Goal: Transaction & Acquisition: Purchase product/service

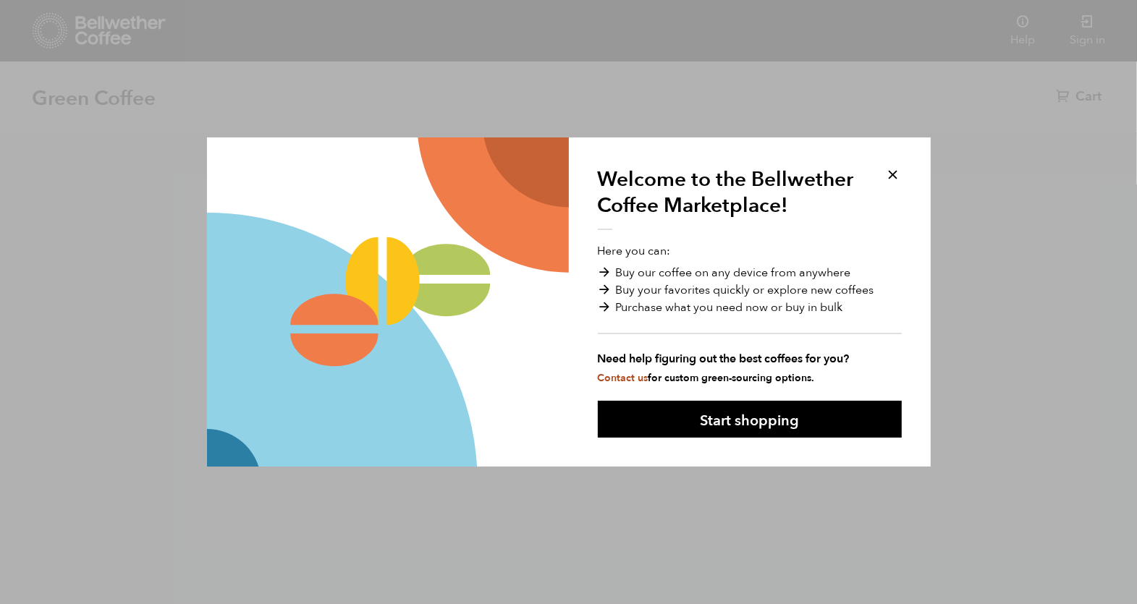
click at [891, 171] on button at bounding box center [893, 174] width 17 height 17
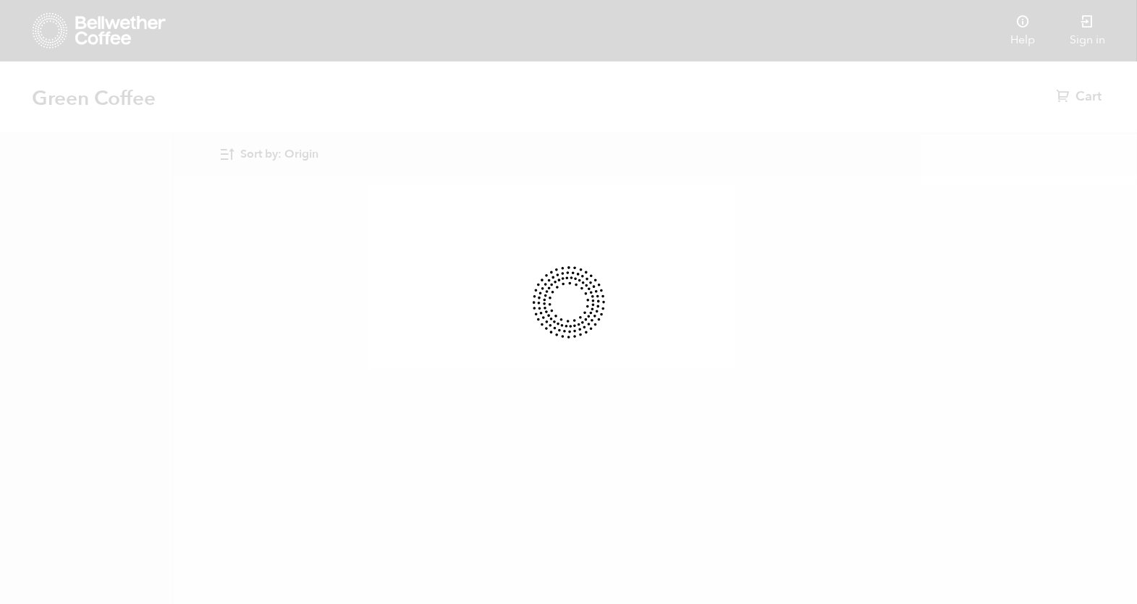
click at [1083, 32] on div at bounding box center [568, 302] width 1137 height 604
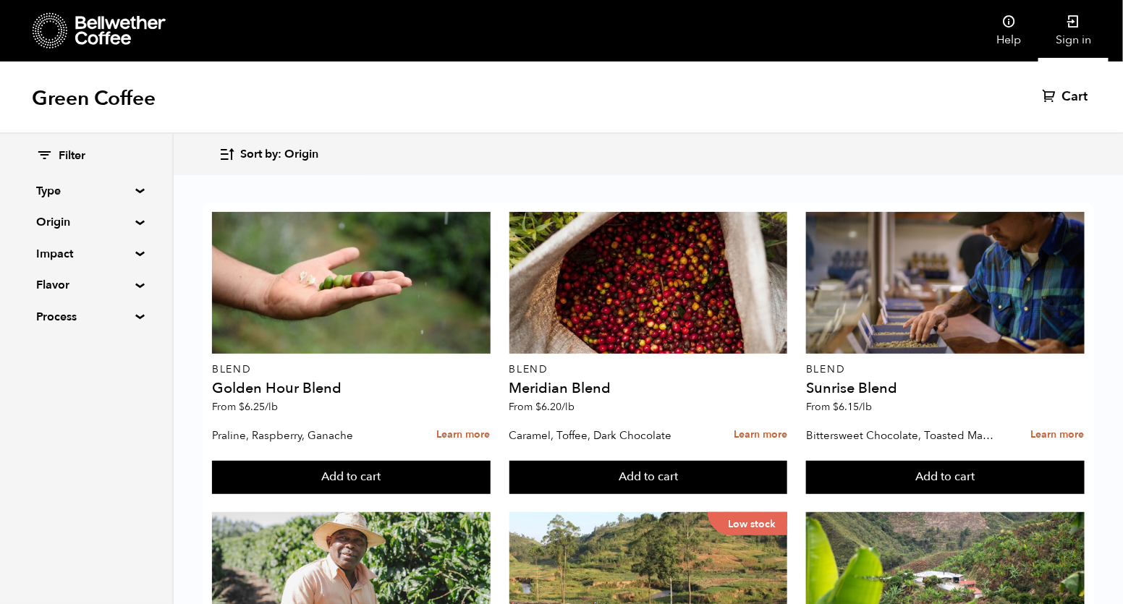
click at [1074, 25] on icon at bounding box center [1073, 21] width 14 height 14
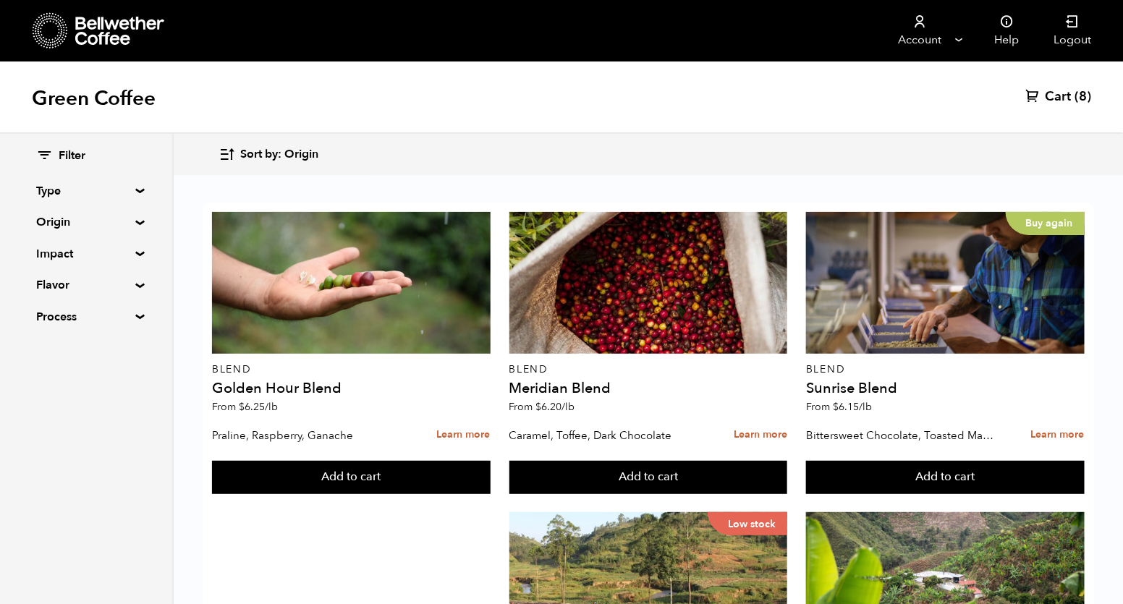
scroll to position [271, 0]
click at [229, 149] on icon "button" at bounding box center [227, 154] width 17 height 17
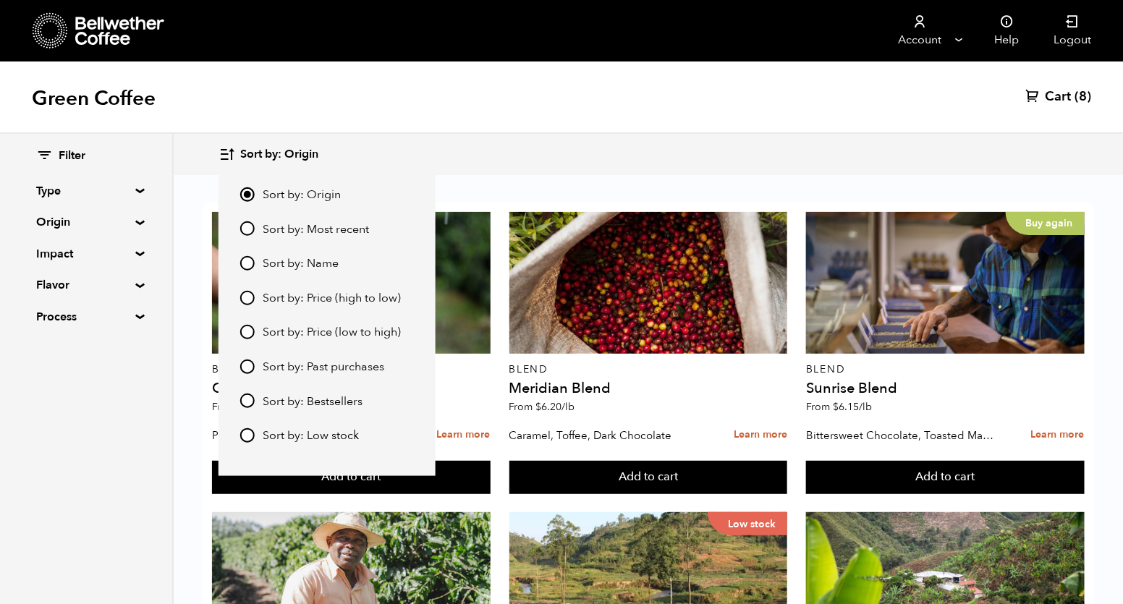
click at [247, 334] on input "Sort by: Price (low to high)" at bounding box center [247, 332] width 14 height 14
radio input "true"
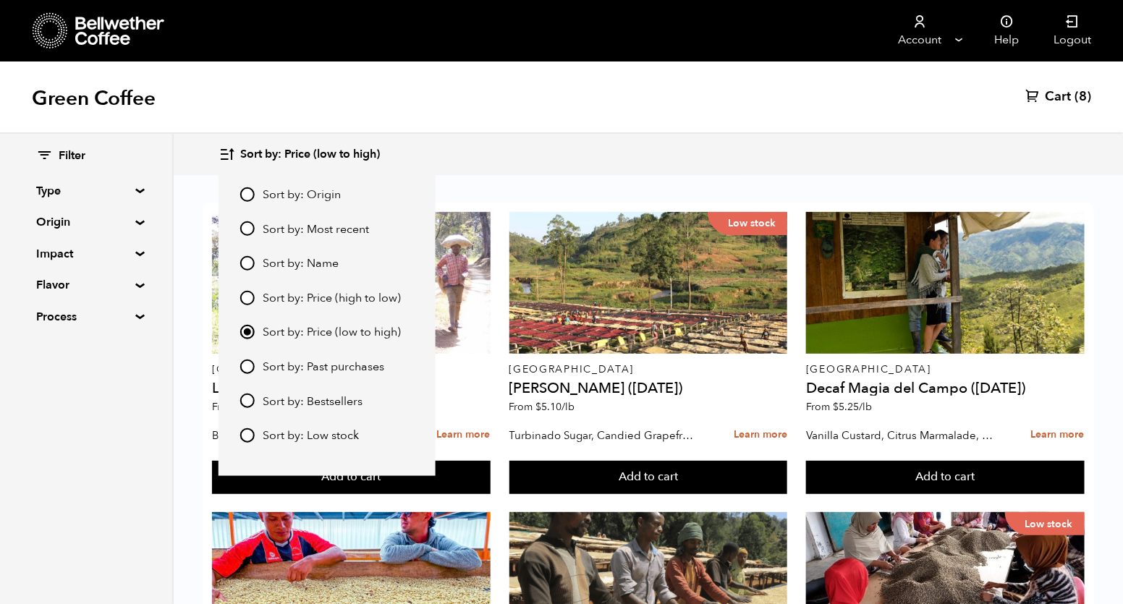
click at [583, 125] on div "Green Coffee Cart (8)" at bounding box center [561, 97] width 1123 height 72
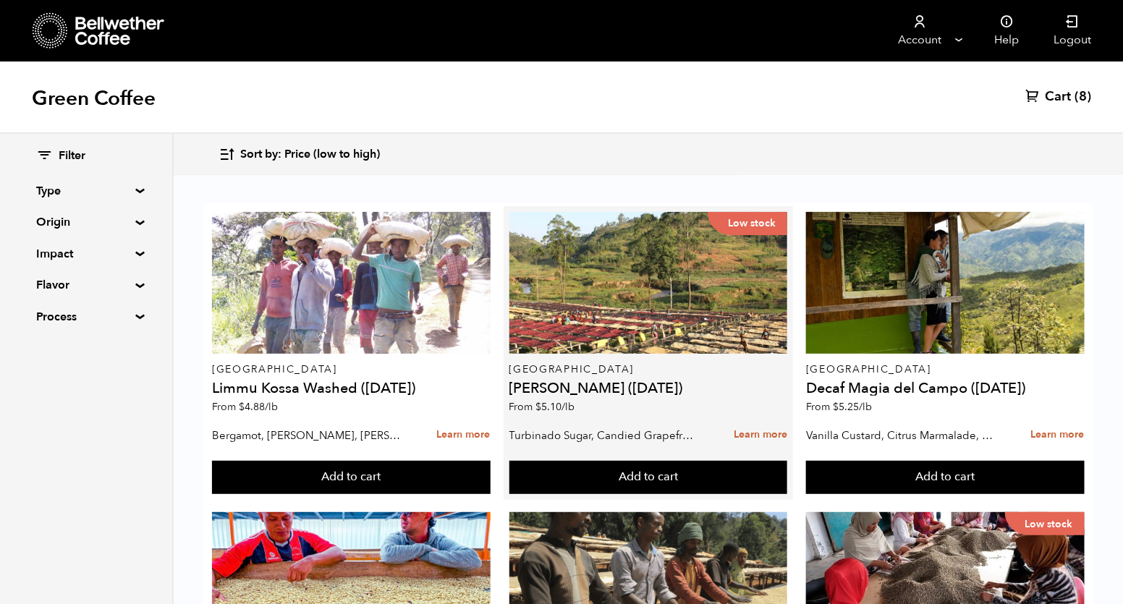
scroll to position [359, 0]
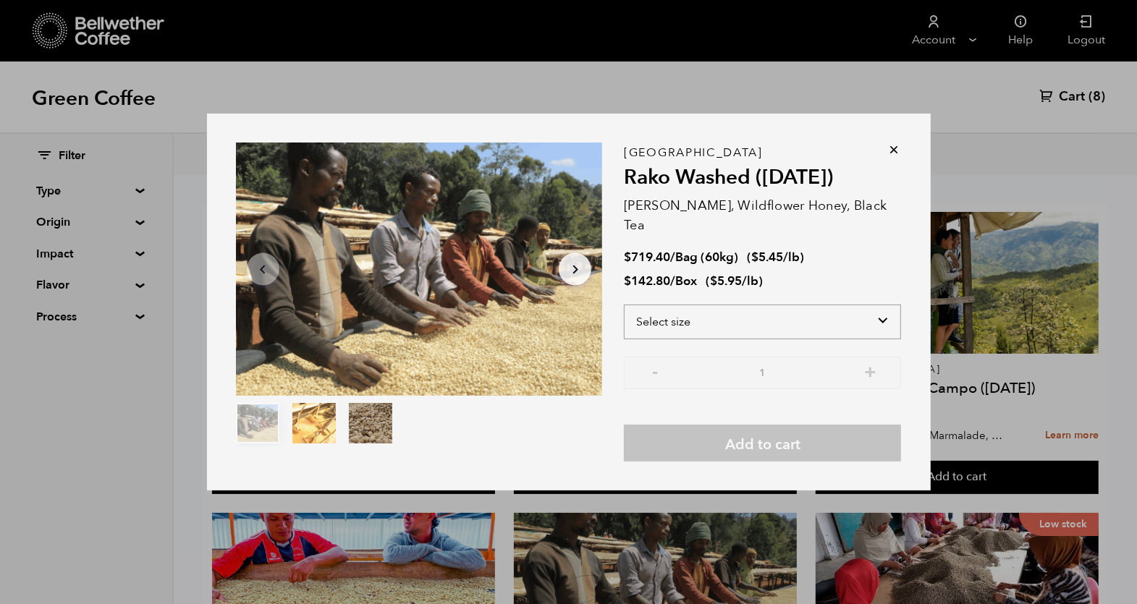
click at [784, 317] on select "Select size Bag (60kg) (132 lbs) Box (24 lbs)" at bounding box center [762, 322] width 277 height 35
select select "bag-3"
click at [624, 305] on select "Select size Bag (60kg) (132 lbs) Box (24 lbs)" at bounding box center [762, 322] width 277 height 35
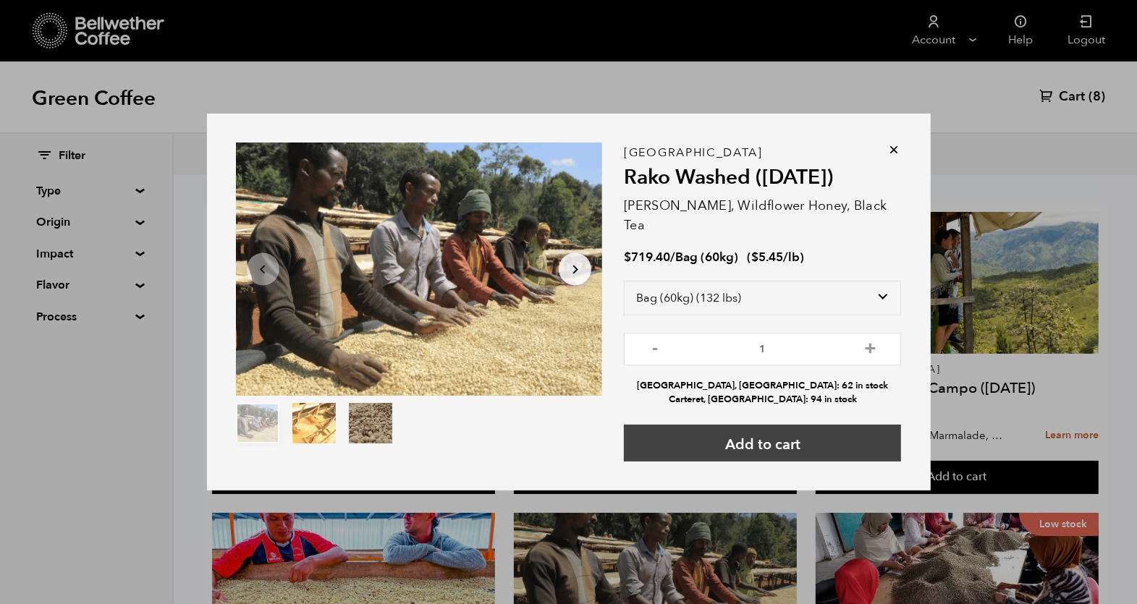
click at [793, 434] on button "Add to cart" at bounding box center [762, 443] width 277 height 37
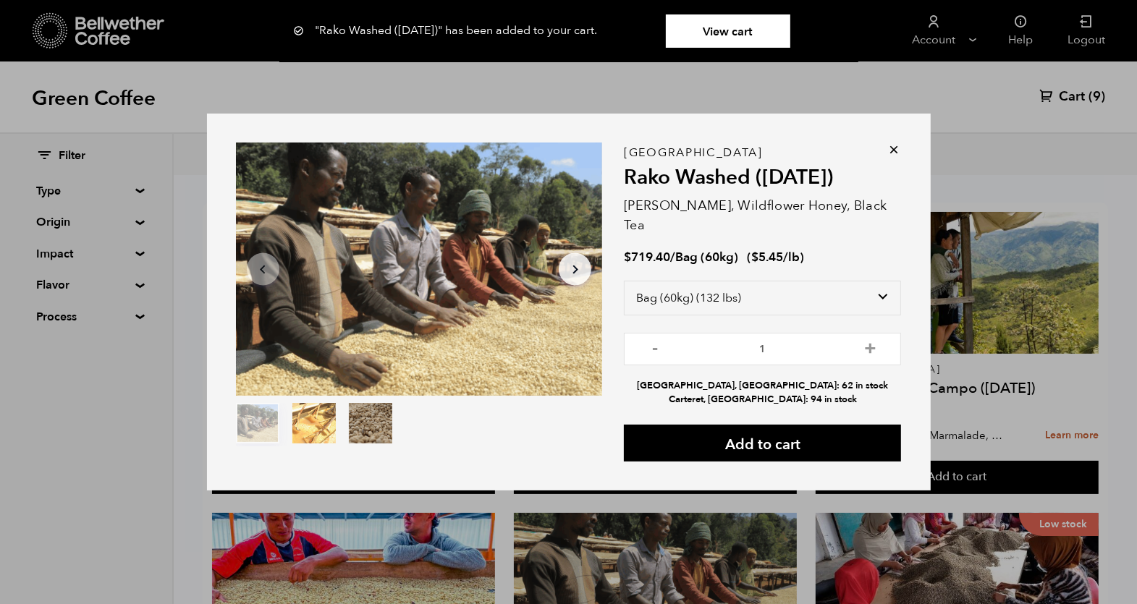
click at [893, 156] on icon at bounding box center [894, 150] width 14 height 14
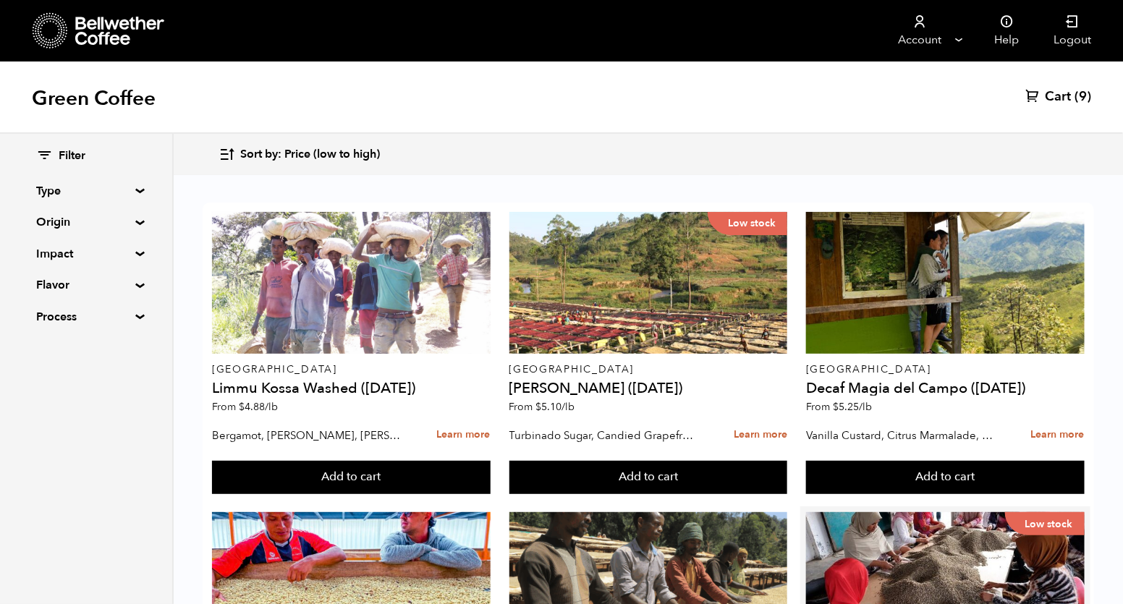
scroll to position [0, 0]
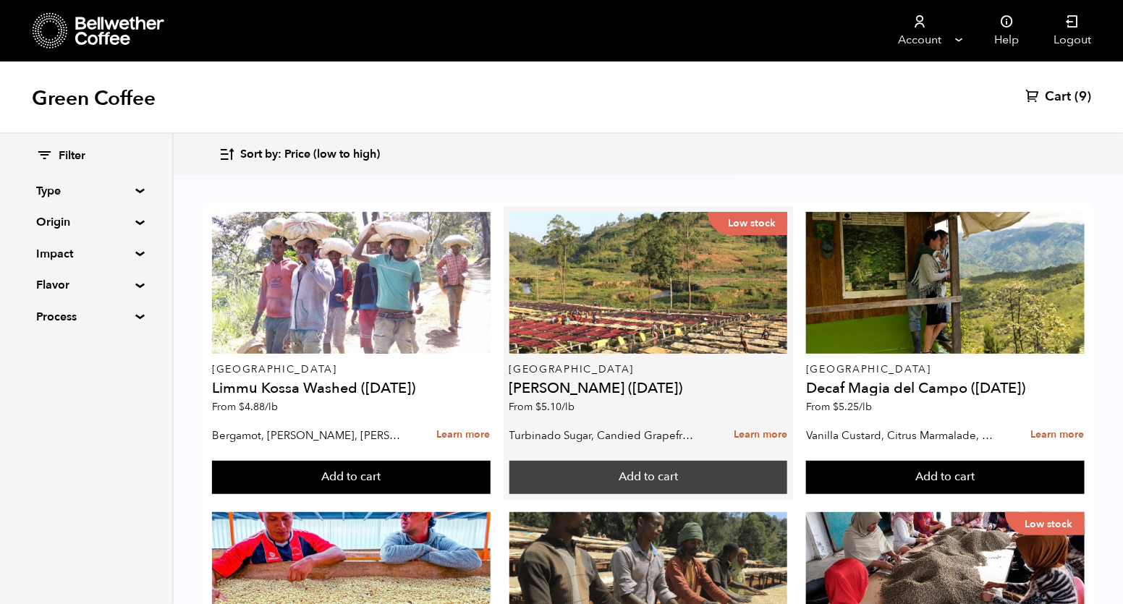
click at [569, 473] on button "Add to cart" at bounding box center [648, 477] width 279 height 33
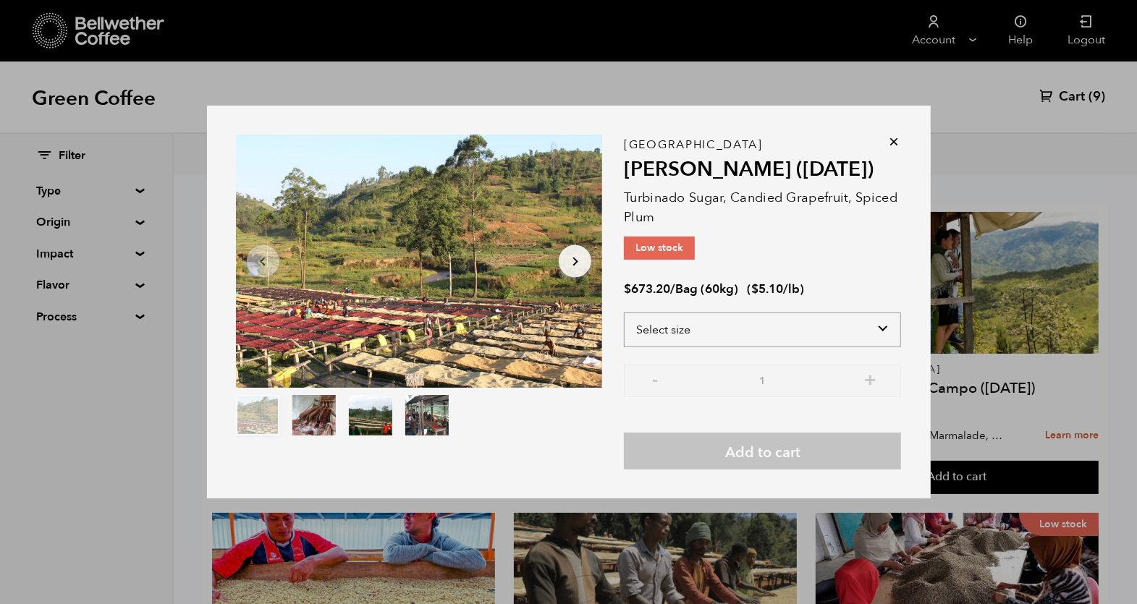
click at [721, 326] on select "Select size Bag (60kg) (132 lbs)" at bounding box center [762, 330] width 277 height 35
select select "bag-3"
click at [624, 313] on select "Select size Bag (60kg) (132 lbs)" at bounding box center [762, 330] width 277 height 35
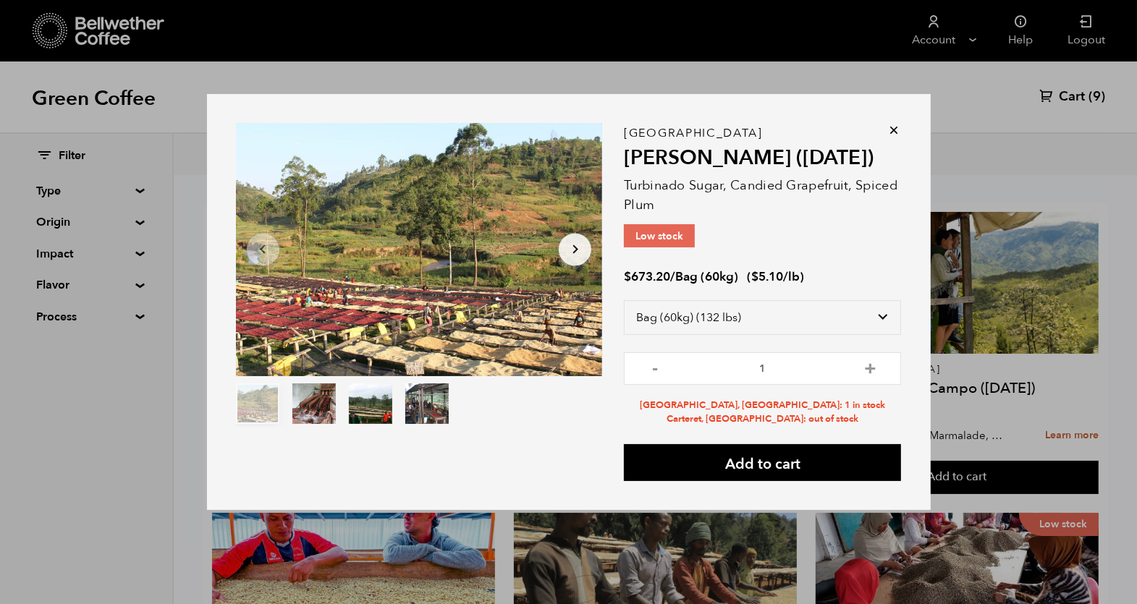
click at [892, 135] on icon at bounding box center [894, 130] width 14 height 14
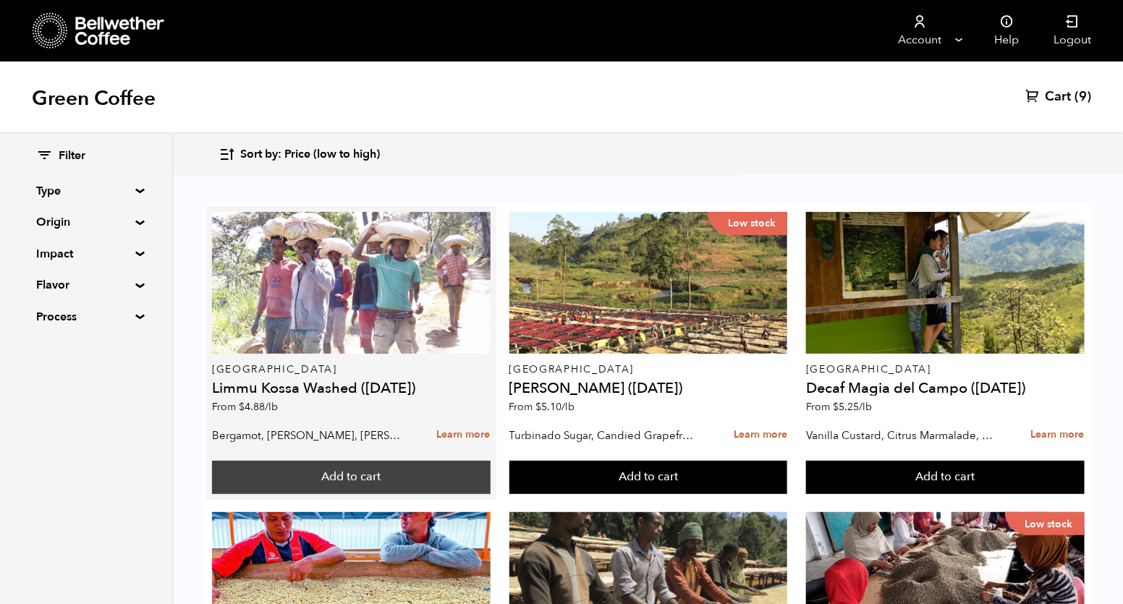
click at [370, 477] on button "Add to cart" at bounding box center [351, 477] width 279 height 33
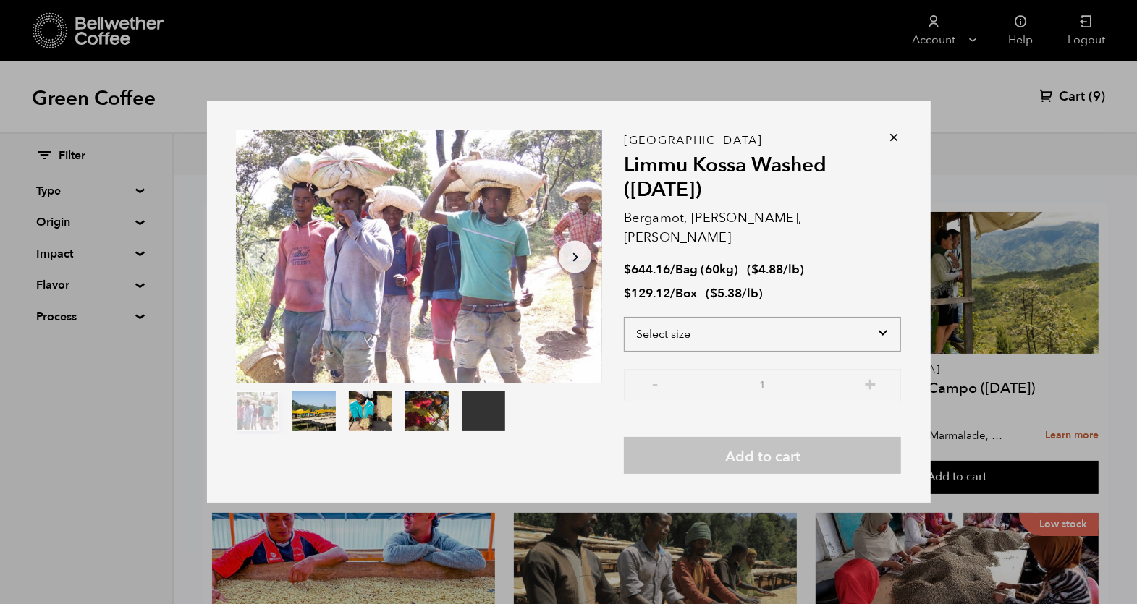
click at [712, 327] on select "Select size Bag (60kg) (132 lbs) Box (24 lbs)" at bounding box center [762, 334] width 277 height 35
select select "bag-3"
click at [624, 317] on select "Select size Bag (60kg) (132 lbs) Box (24 lbs)" at bounding box center [762, 334] width 277 height 35
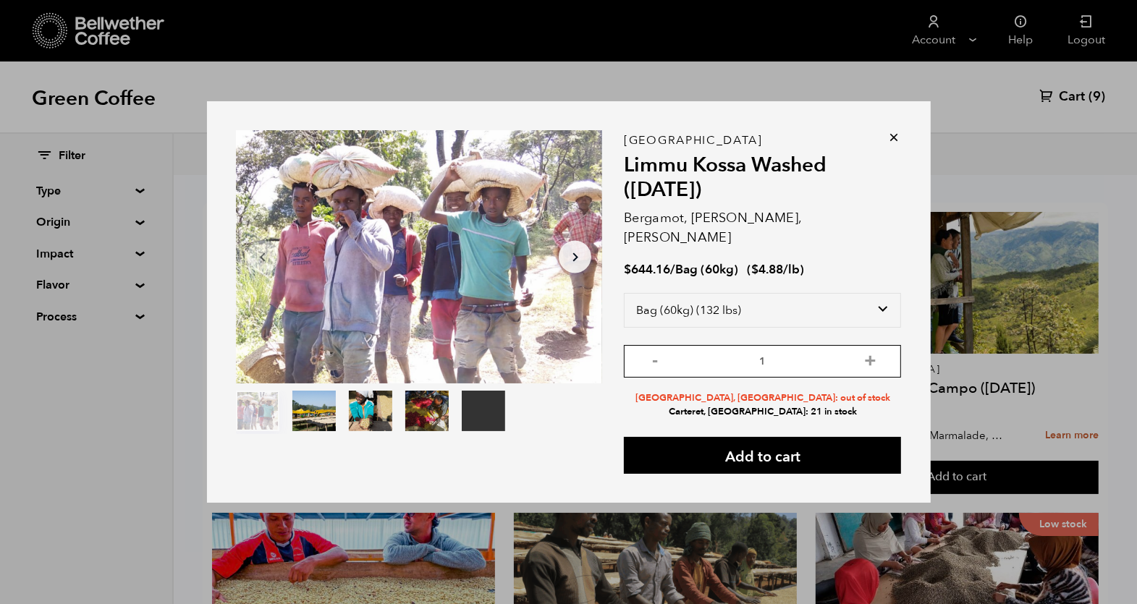
click at [786, 353] on input "1" at bounding box center [762, 361] width 277 height 33
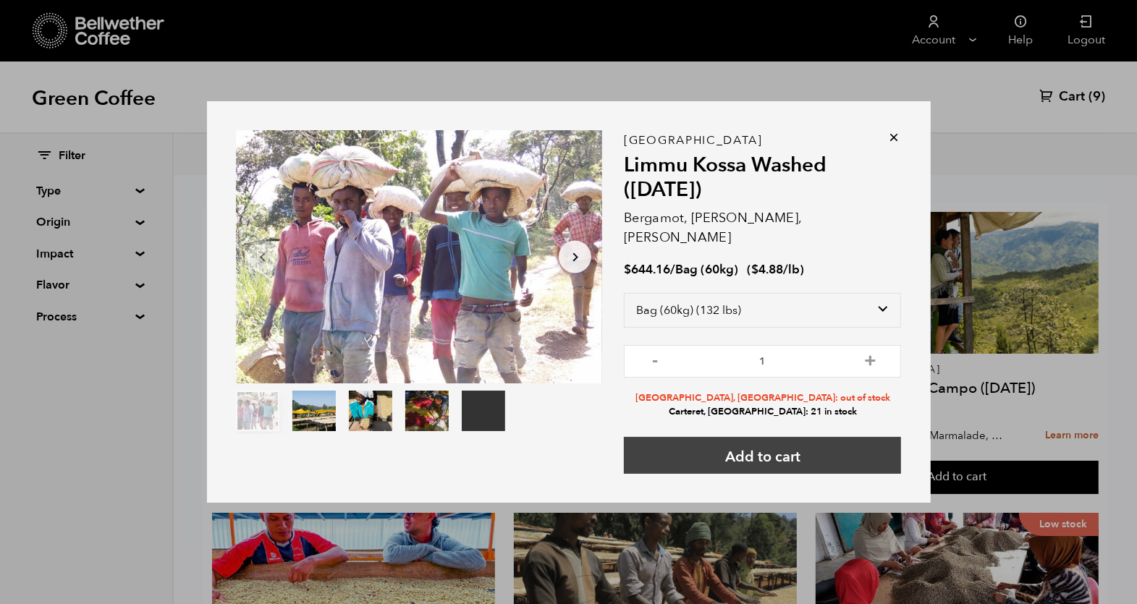
click at [785, 451] on button "Add to cart" at bounding box center [762, 455] width 277 height 37
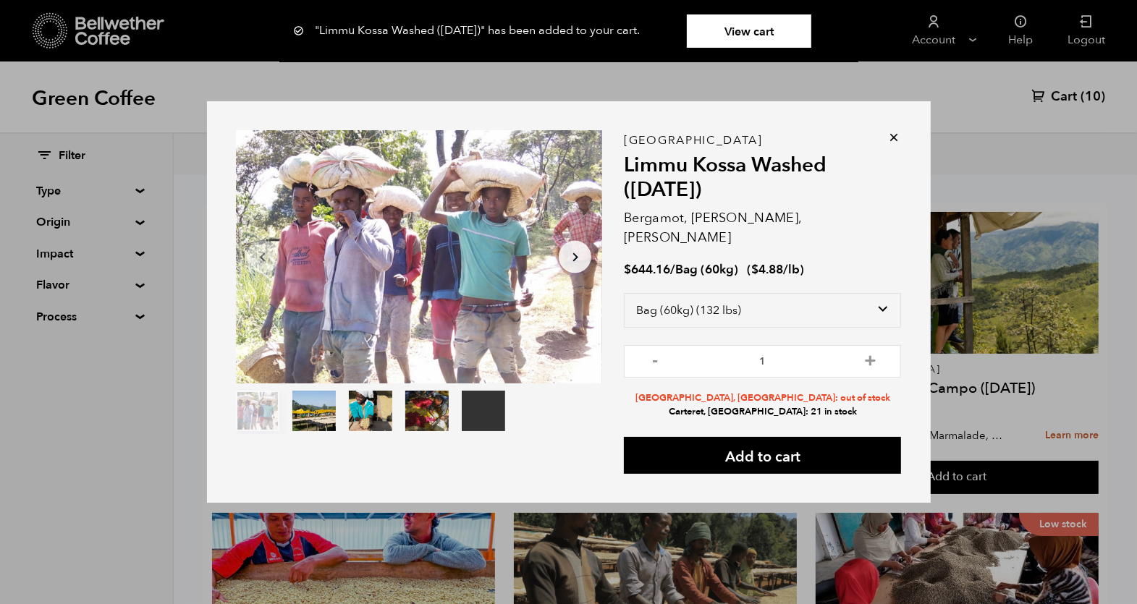
click at [896, 145] on icon at bounding box center [894, 137] width 14 height 14
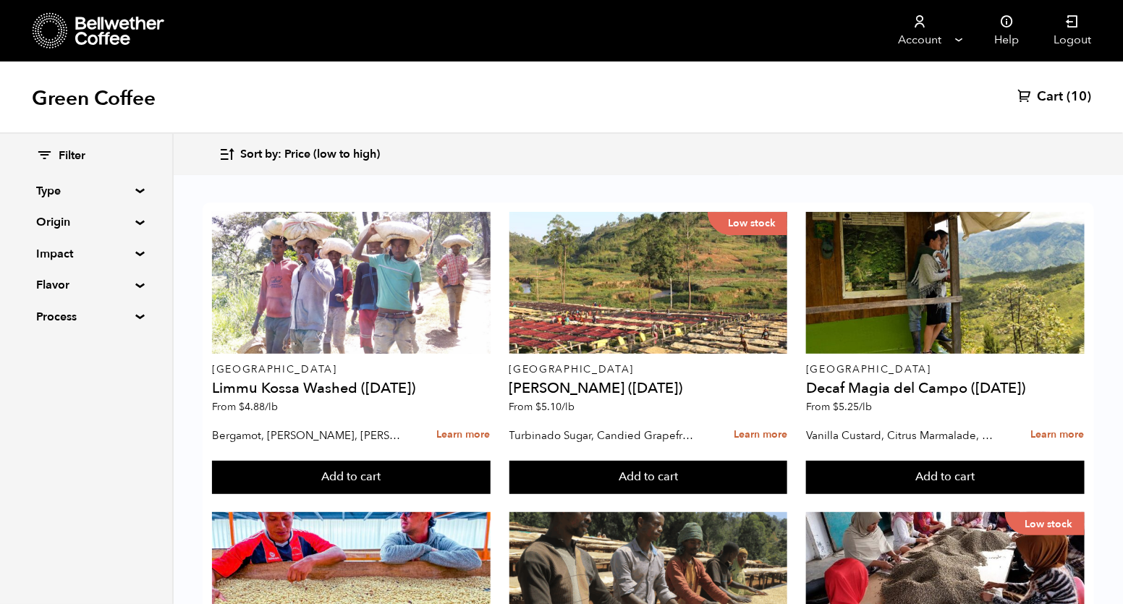
click at [134, 220] on summary "Origin" at bounding box center [86, 221] width 100 height 17
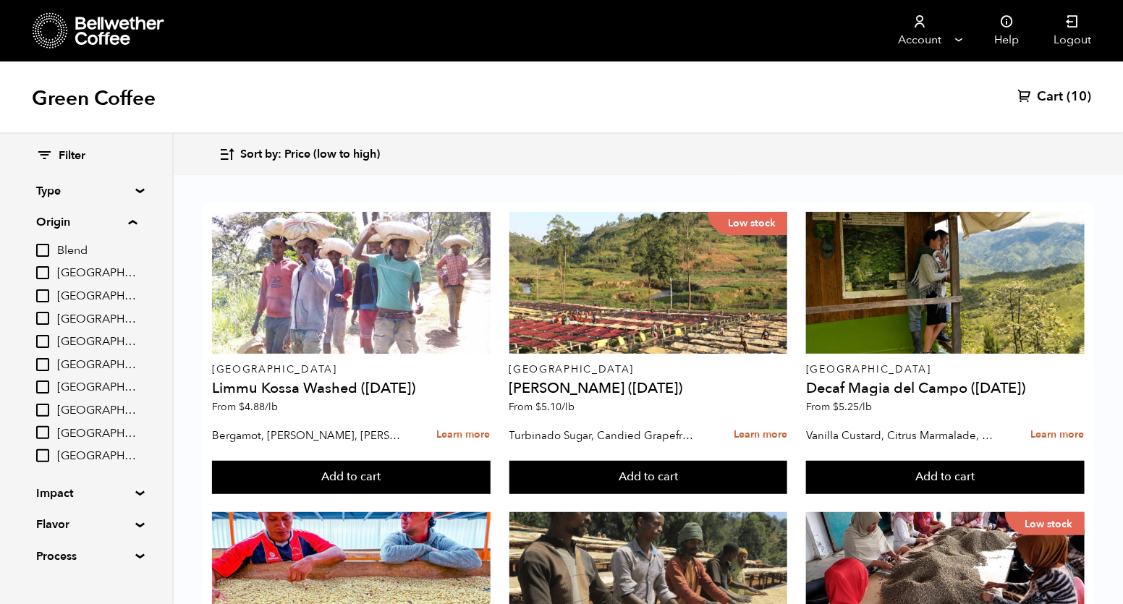
click at [133, 222] on summary "Origin" at bounding box center [86, 221] width 101 height 17
